Goal: Task Accomplishment & Management: Manage account settings

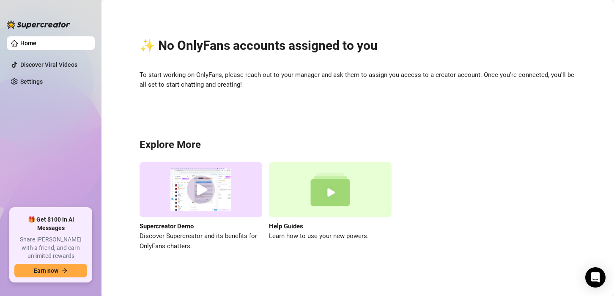
click at [345, 51] on h2 "✨ No OnlyFans accounts assigned to you" at bounding box center [357, 46] width 436 height 16
click at [203, 191] on img at bounding box center [200, 189] width 123 height 55
